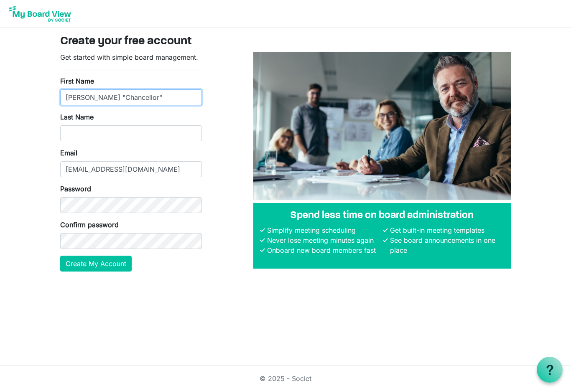
type input "Howard "Chancellor""
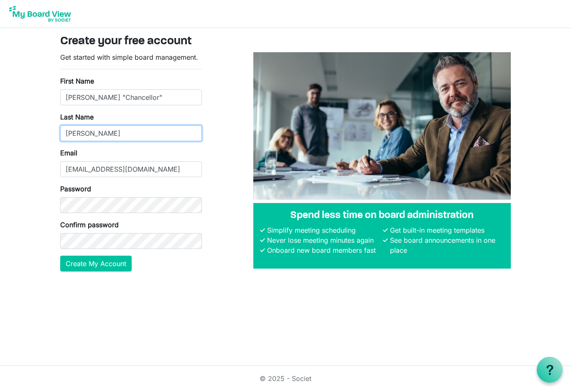
type input "Chandler"
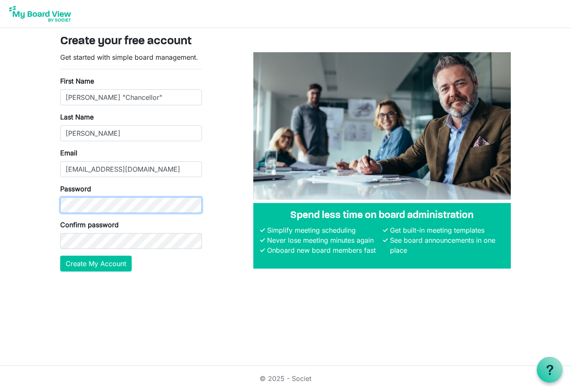
click at [0, 285] on com-1password-button at bounding box center [0, 285] width 0 height 0
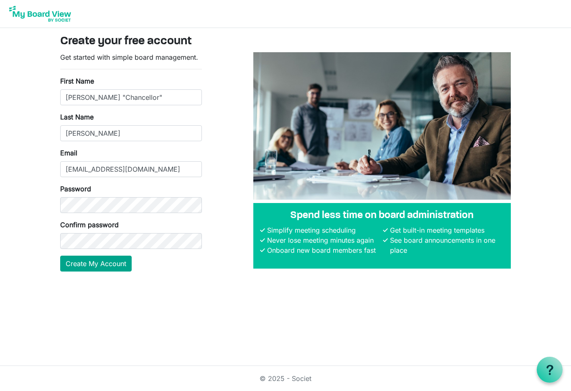
click at [95, 264] on button "Create My Account" at bounding box center [95, 264] width 71 height 16
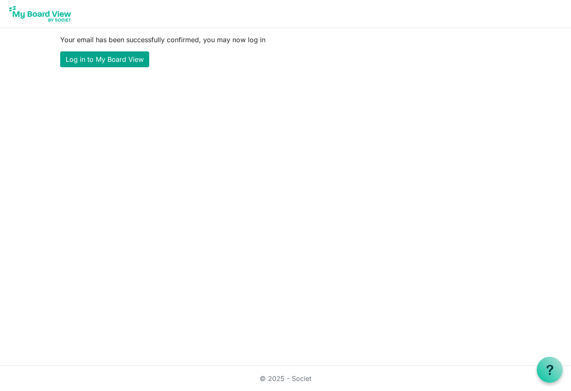
click at [113, 61] on link "Log in to My Board View" at bounding box center [104, 59] width 89 height 16
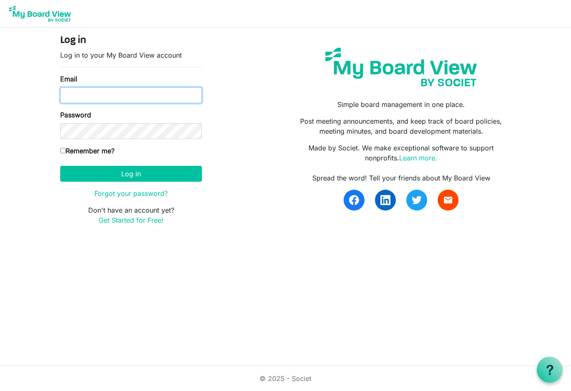
click at [99, 92] on input "Email" at bounding box center [131, 95] width 142 height 16
type input "rajachancellor@maharishi.net"
